Goal: Information Seeking & Learning: Learn about a topic

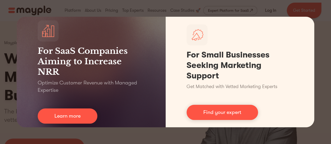
click at [317, 42] on div "For SaaS Companies Aiming to Increase NRR Optimize Customer Revenue with Manage…" at bounding box center [165, 72] width 331 height 144
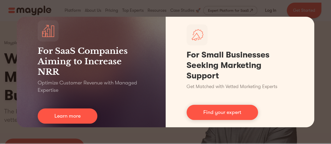
click at [328, 33] on div "For SaaS Companies Aiming to Increase NRR Optimize Customer Revenue with Manage…" at bounding box center [165, 72] width 331 height 144
click at [318, 44] on div "For SaaS Companies Aiming to Increase NRR Optimize Customer Revenue with Manage…" at bounding box center [165, 72] width 331 height 144
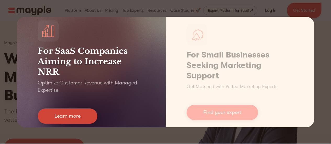
click at [57, 110] on link "Learn more" at bounding box center [68, 116] width 60 height 15
